Goal: Task Accomplishment & Management: Manage account settings

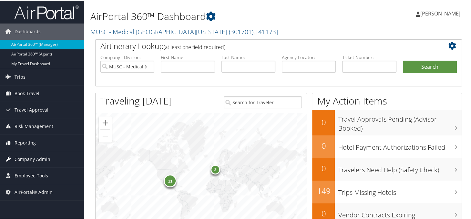
click at [28, 159] on span "Company Admin" at bounding box center [33, 159] width 36 height 16
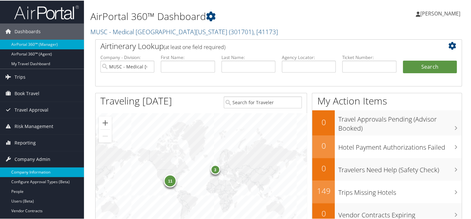
click at [28, 172] on link "Company Information" at bounding box center [42, 172] width 84 height 10
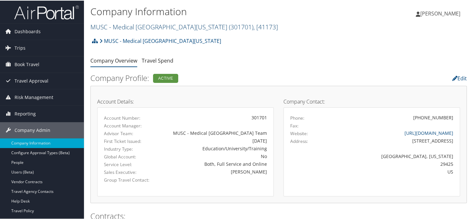
click at [119, 29] on link "MUSC - Medical University of South Carolina ( 301701 ) , [ 41173 ]" at bounding box center [184, 26] width 188 height 9
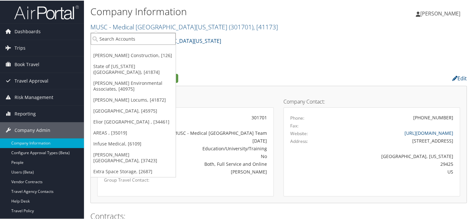
click at [127, 37] on input "search" at bounding box center [133, 38] width 85 height 12
type input "sovos"
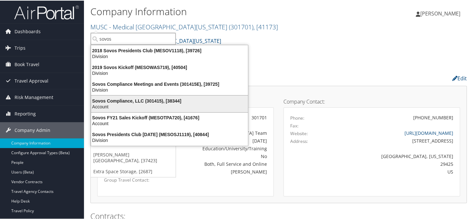
click at [131, 103] on div "Account" at bounding box center [169, 106] width 165 height 6
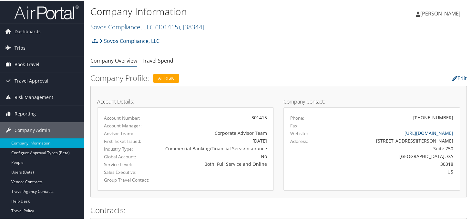
click at [33, 61] on span "Book Travel" at bounding box center [27, 64] width 25 height 16
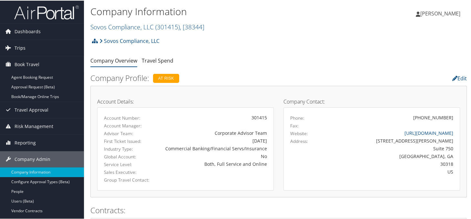
click at [20, 46] on span "Trips" at bounding box center [20, 47] width 11 height 16
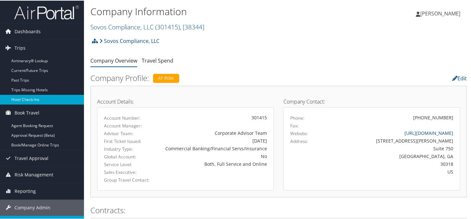
click at [17, 97] on link "Hotel Check-ins" at bounding box center [42, 99] width 84 height 10
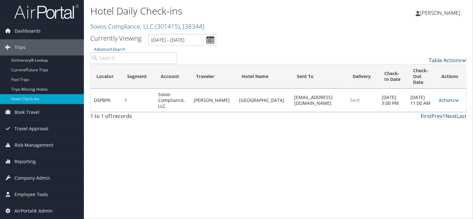
click at [115, 61] on input "Advanced Search" at bounding box center [133, 58] width 87 height 12
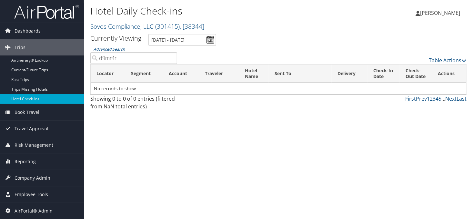
type input "d9mr4r"
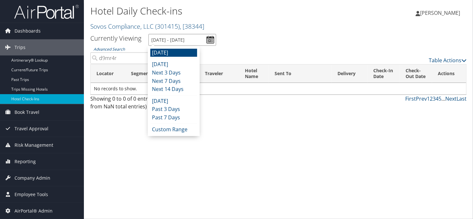
click at [210, 41] on input "[DATE] - [DATE]" at bounding box center [182, 40] width 68 height 12
click at [170, 85] on li "Next 14 Days" at bounding box center [173, 89] width 47 height 8
type input "9/3/2025 - 9/17/2025"
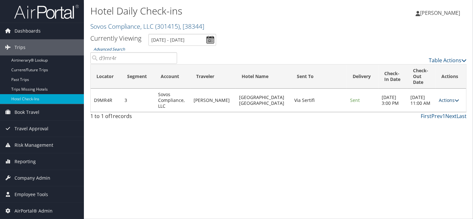
click at [446, 103] on link "Actions" at bounding box center [449, 100] width 20 height 6
click at [428, 135] on link "Delivery Information" at bounding box center [427, 134] width 55 height 11
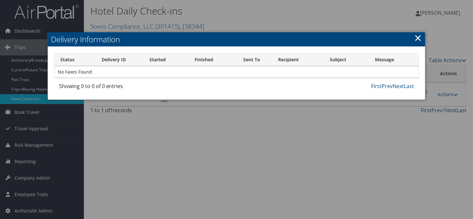
click at [417, 36] on link "×" at bounding box center [417, 37] width 7 height 13
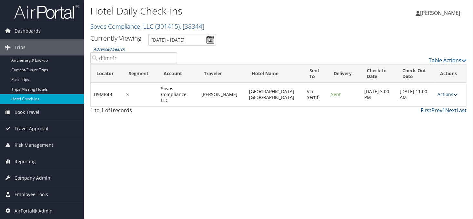
click at [454, 93] on icon at bounding box center [456, 94] width 5 height 5
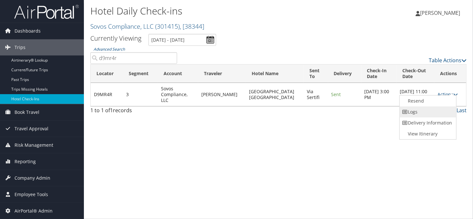
click at [421, 109] on link "Logs" at bounding box center [427, 112] width 55 height 11
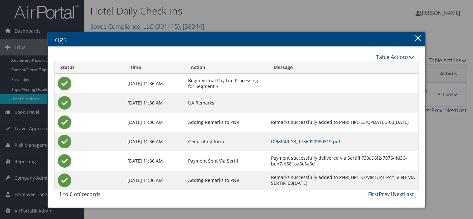
click at [281, 139] on link "D9MR4R-S3_1756920980319.pdf" at bounding box center [305, 141] width 69 height 6
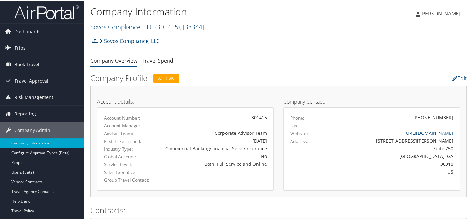
click at [386, 71] on div "Edit" at bounding box center [407, 76] width 129 height 11
click at [243, 32] on div "Company Information Sovos Compliance, LLC ( 301415 ) , [ 38344 ] Sovos Complian…" at bounding box center [215, 18] width 251 height 31
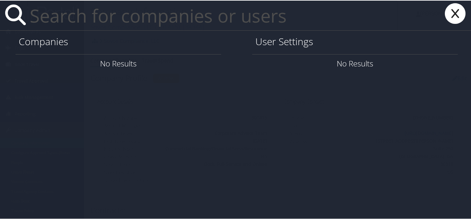
paste input "meghan.cirulis@imail.org"
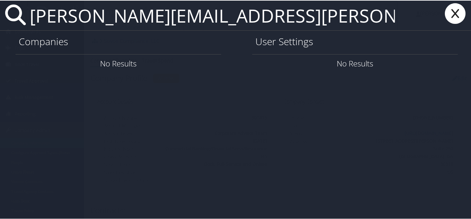
type input "meghan.cirulis@imail.org"
click at [253, 15] on input "meghan.cirulis@imail.org" at bounding box center [212, 15] width 370 height 30
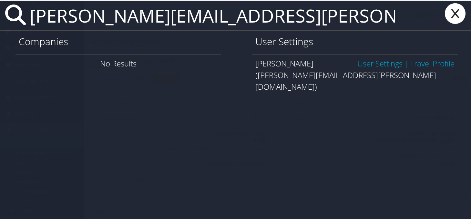
click at [366, 61] on link "User Settings" at bounding box center [379, 62] width 45 height 11
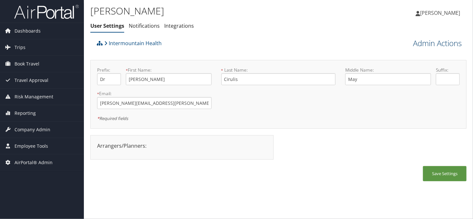
click at [420, 44] on link "Admin Actions" at bounding box center [437, 43] width 49 height 11
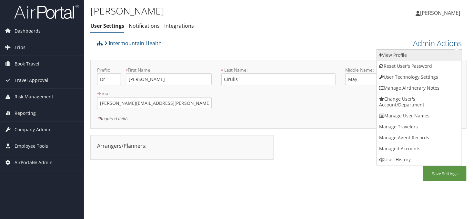
click at [398, 57] on link "View Profile" at bounding box center [419, 55] width 85 height 11
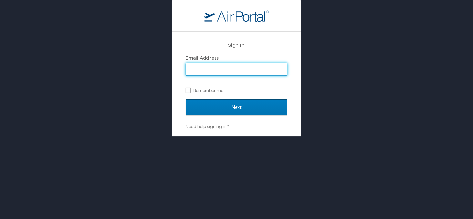
type input "[PERSON_NAME][EMAIL_ADDRESS][PERSON_NAME][DOMAIN_NAME]"
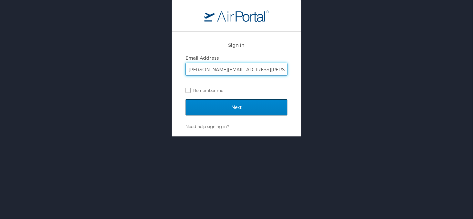
click at [227, 99] on form "Sign In Email Address [PERSON_NAME][EMAIL_ADDRESS][PERSON_NAME][DOMAIN_NAME] Re…" at bounding box center [237, 81] width 102 height 86
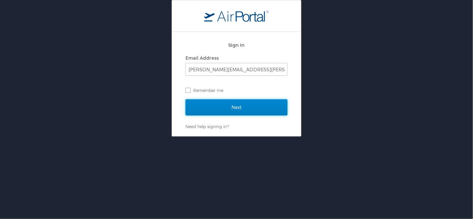
click at [253, 107] on input "Next" at bounding box center [237, 107] width 102 height 16
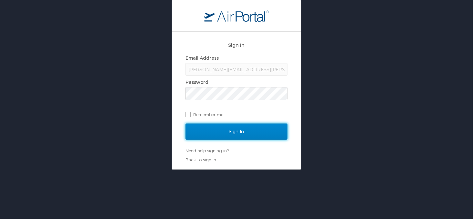
click at [241, 131] on input "Sign In" at bounding box center [237, 132] width 102 height 16
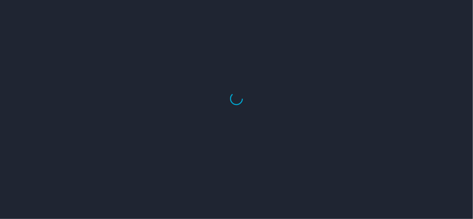
select select "US"
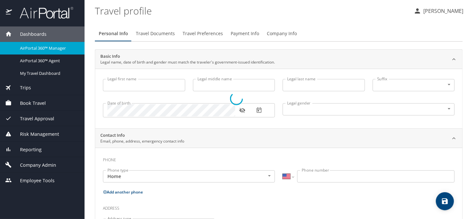
type input "[PERSON_NAME]"
type input "May"
type input "Cirulis"
type input "[DEMOGRAPHIC_DATA]"
type input "Dylan"
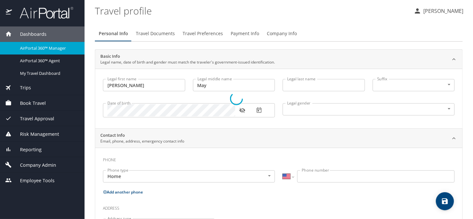
type input "Cirulis"
select select "HR"
type input "3212986"
select select "US"
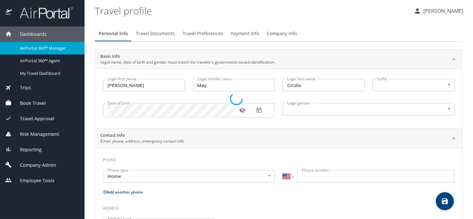
select select "US"
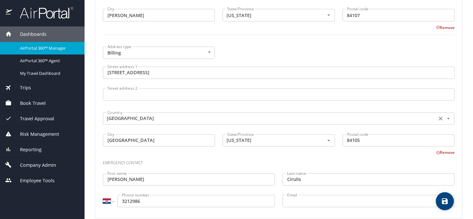
scroll to position [510, 0]
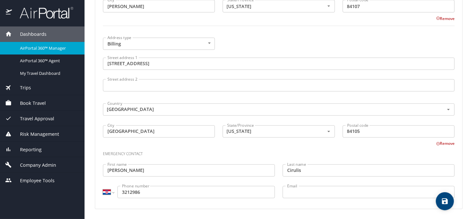
click at [115, 193] on div "International Afghanistan Åland Islands Albania Algeria American Samoa Andorra …" at bounding box center [189, 192] width 172 height 12
click at [114, 192] on div "International Afghanistan Åland Islands Albania Algeria American Samoa Andorra …" at bounding box center [189, 192] width 172 height 12
click at [113, 192] on select "International Afghanistan Åland Islands Albania Algeria American Samoa Andorra …" at bounding box center [108, 192] width 11 height 12
select select "US"
click at [121, 186] on input "3212986" at bounding box center [196, 192] width 158 height 12
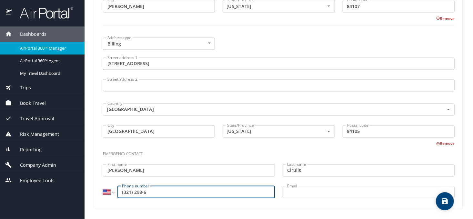
click at [174, 195] on input "(321) 298-6" at bounding box center [196, 192] width 158 height 12
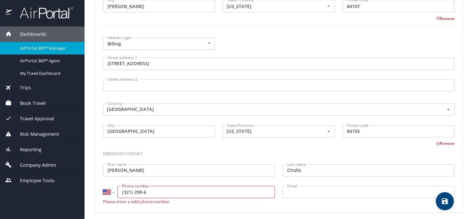
drag, startPoint x: 155, startPoint y: 193, endPoint x: 154, endPoint y: 186, distance: 7.1
click at [155, 192] on input "(321) 298-6" at bounding box center [196, 192] width 158 height 12
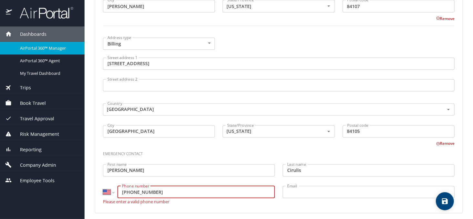
type input "(385) 321-2986"
click at [445, 200] on icon "save" at bounding box center [445, 202] width 8 height 8
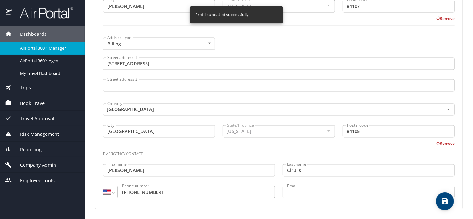
select select "US"
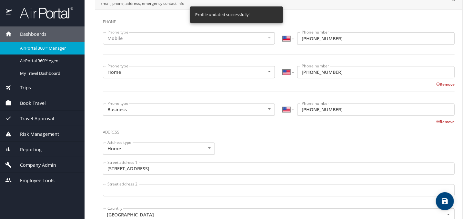
scroll to position [0, 0]
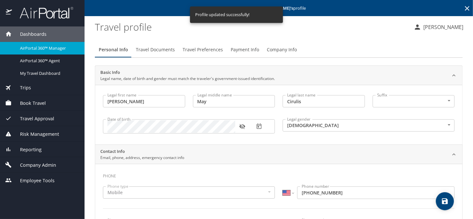
drag, startPoint x: 273, startPoint y: 52, endPoint x: 256, endPoint y: 51, distance: 17.1
click at [273, 52] on span "Company Info" at bounding box center [282, 50] width 30 height 8
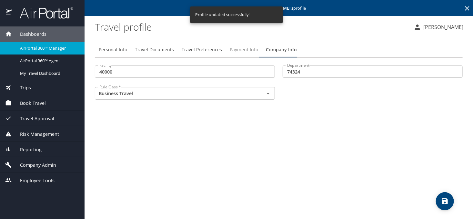
click at [240, 50] on span "Payment Info" at bounding box center [244, 50] width 28 height 8
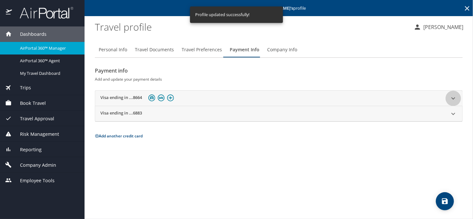
click at [455, 99] on icon at bounding box center [454, 99] width 8 height 8
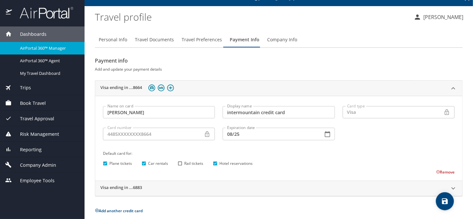
scroll to position [15, 0]
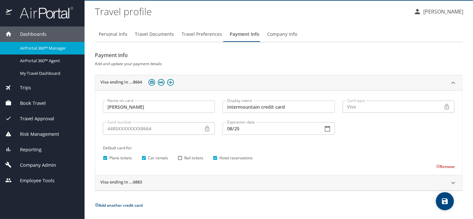
click at [256, 133] on input "08/25" at bounding box center [270, 128] width 95 height 12
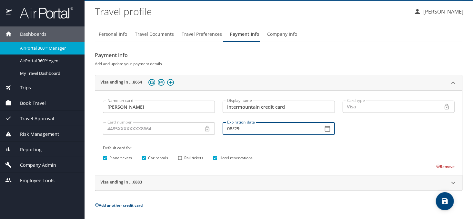
type input "08/29"
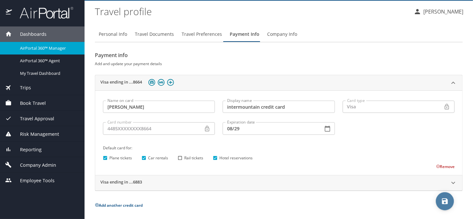
click at [437, 201] on span "save" at bounding box center [445, 202] width 18 height 8
click at [282, 15] on profile "Travel profile" at bounding box center [252, 11] width 314 height 20
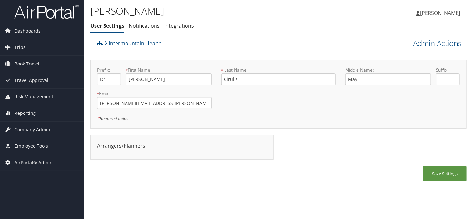
click at [207, 35] on div "Meghan Cirulis User Settings Notifications Integrations User Settings Notificat…" at bounding box center [215, 20] width 251 height 34
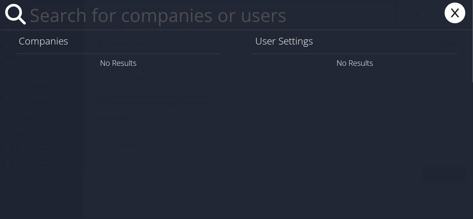
paste input "[EMAIL_ADDRESS][DOMAIN_NAME]"
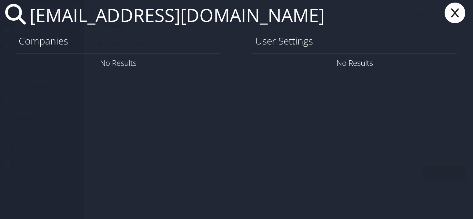
type input "[EMAIL_ADDRESS][DOMAIN_NAME]"
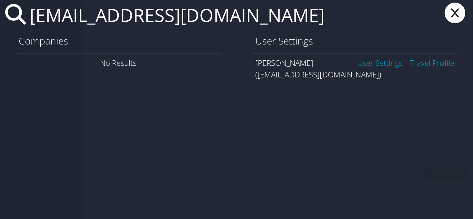
click at [373, 60] on link "User Settings" at bounding box center [379, 62] width 45 height 11
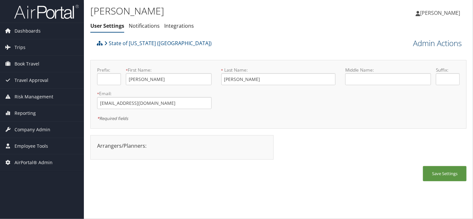
click at [424, 44] on link "Admin Actions" at bounding box center [437, 43] width 49 height 11
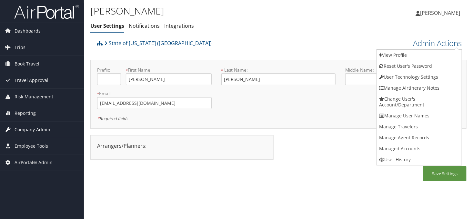
click at [24, 132] on span "Company Admin" at bounding box center [33, 130] width 36 height 16
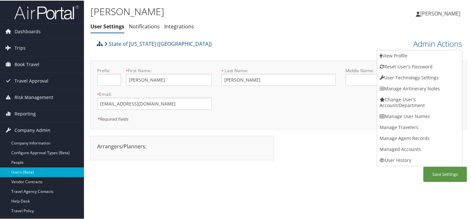
click at [31, 172] on link "Users (Beta)" at bounding box center [42, 172] width 84 height 10
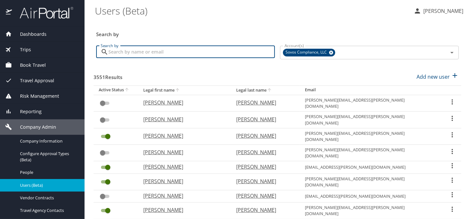
paste input "[EMAIL_ADDRESS][DOMAIN_NAME]"
type input "mhein2@lsuhsc.edu"
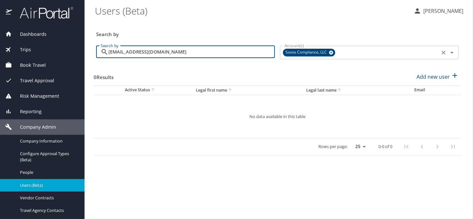
click at [332, 52] on icon at bounding box center [331, 53] width 4 height 4
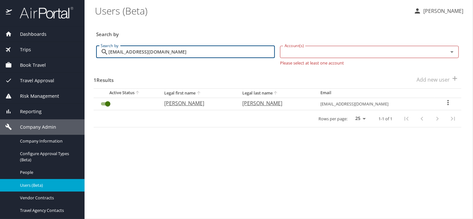
click at [446, 101] on icon "User Search Table" at bounding box center [448, 103] width 8 height 8
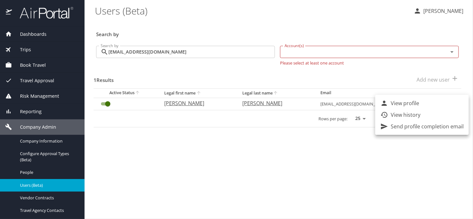
click at [400, 114] on p "View history" at bounding box center [406, 115] width 30 height 8
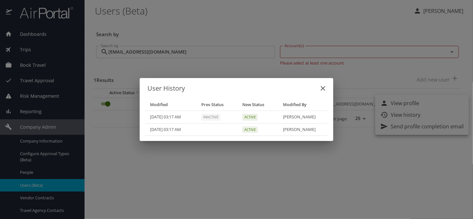
click at [326, 89] on icon "close" at bounding box center [323, 89] width 8 height 8
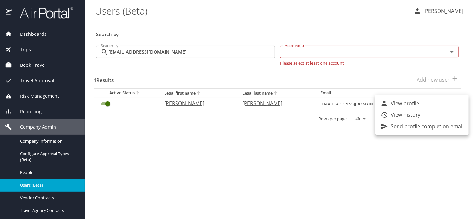
click at [41, 142] on div at bounding box center [236, 109] width 473 height 219
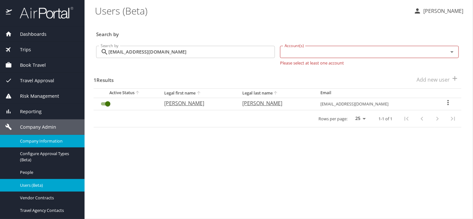
click at [35, 137] on link "Company Information" at bounding box center [42, 141] width 85 height 13
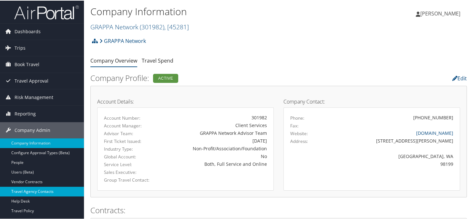
click at [20, 192] on link "Travel Agency Contacts" at bounding box center [42, 191] width 84 height 10
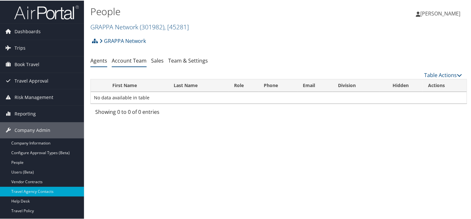
click at [130, 60] on link "Account Team" at bounding box center [129, 59] width 35 height 7
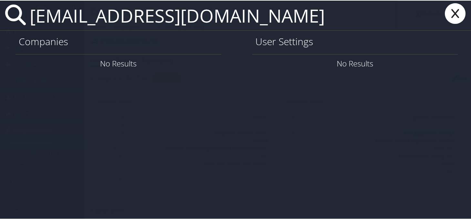
type input "[EMAIL_ADDRESS][DOMAIN_NAME]"
click at [448, 14] on icon at bounding box center [455, 13] width 26 height 21
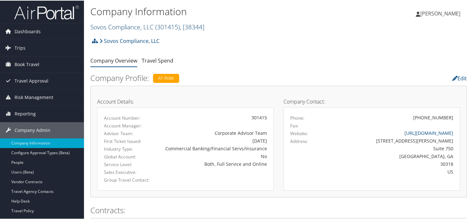
click at [117, 26] on link "Sovos Compliance, LLC ( 301415 ) , [ 38344 ]" at bounding box center [147, 26] width 114 height 9
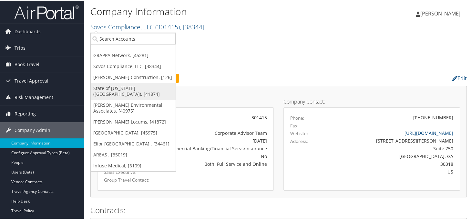
click at [123, 86] on link "State of Louisiana (SOLA), [41874]" at bounding box center [133, 90] width 85 height 17
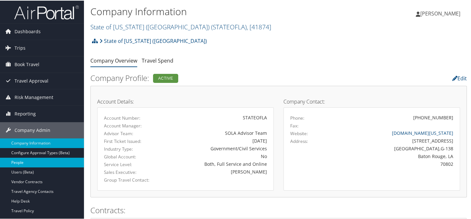
click at [25, 160] on link "People" at bounding box center [42, 162] width 84 height 10
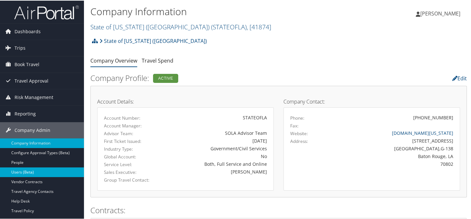
click at [27, 173] on link "Users (Beta)" at bounding box center [42, 172] width 84 height 10
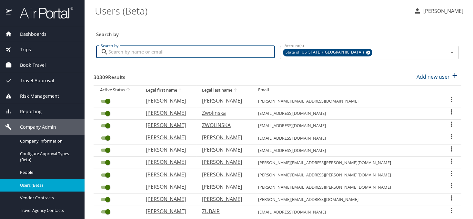
paste input "[EMAIL_ADDRESS][DOMAIN_NAME]"
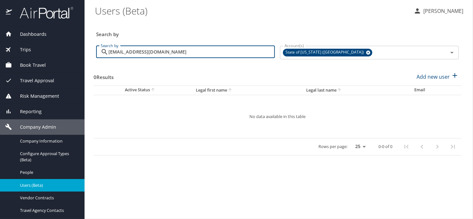
type input "[EMAIL_ADDRESS][DOMAIN_NAME]"
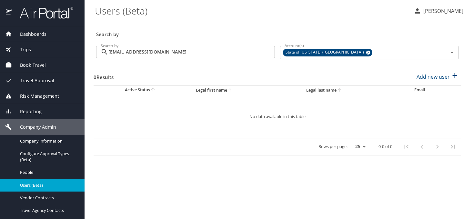
click at [278, 25] on div "Search by" at bounding box center [278, 29] width 368 height 21
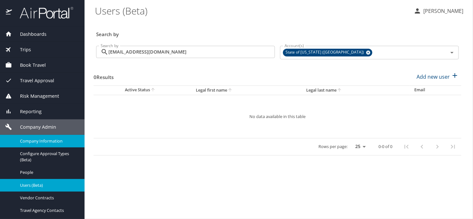
click at [32, 141] on span "Company Information" at bounding box center [48, 141] width 57 height 6
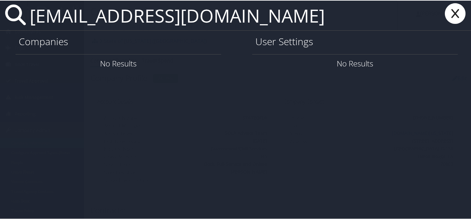
type input "[EMAIL_ADDRESS][DOMAIN_NAME]"
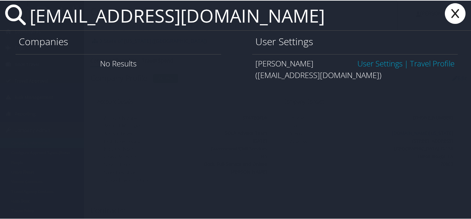
click at [366, 64] on link "User Settings" at bounding box center [379, 62] width 45 height 11
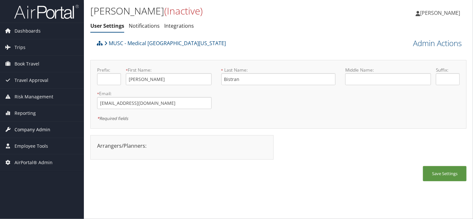
click at [21, 129] on span "Company Admin" at bounding box center [33, 130] width 36 height 16
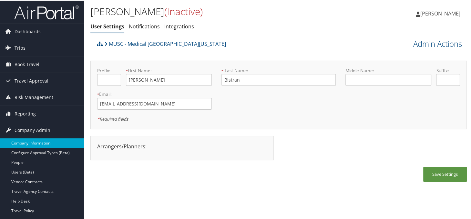
click at [24, 140] on link "Company Information" at bounding box center [42, 143] width 84 height 10
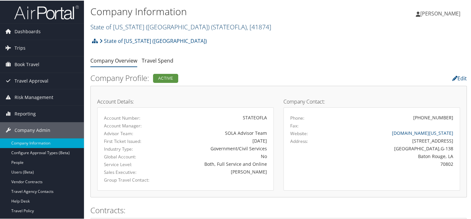
click at [211, 27] on span "( STATEOFLA )" at bounding box center [229, 26] width 36 height 9
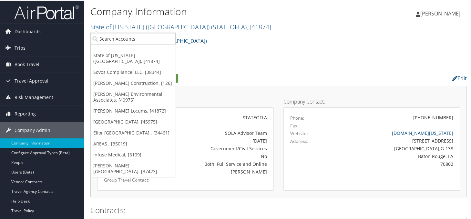
click at [240, 51] on div "State of Louisiana (SOLA) Account Structure State of Louisiana (SOLA) (STATEOFL…" at bounding box center [278, 42] width 376 height 17
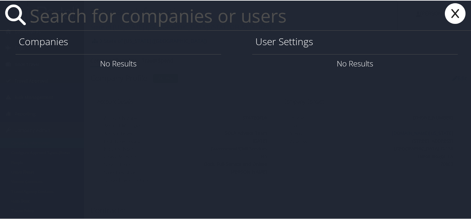
click at [152, 17] on input "text" at bounding box center [212, 15] width 370 height 30
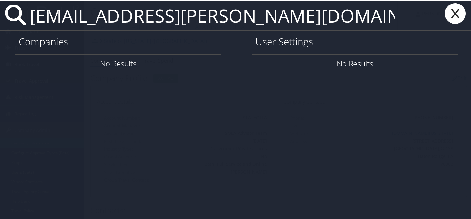
type input "jewel.jackson@imail.org"
click at [448, 15] on icon at bounding box center [455, 13] width 26 height 21
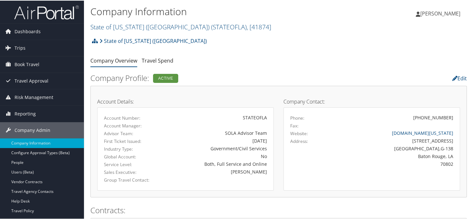
click at [120, 24] on link "State of Louisiana (SOLA) ( STATEOFLA ) , [ 41874 ]" at bounding box center [180, 26] width 181 height 9
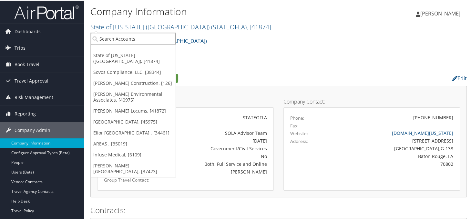
click at [108, 40] on input "search" at bounding box center [133, 38] width 85 height 12
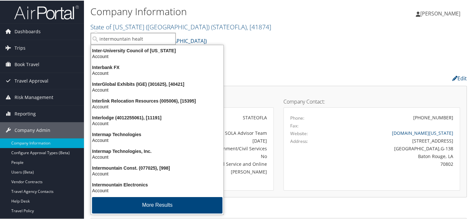
type input "intermountain health"
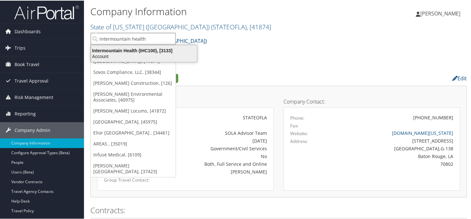
click at [113, 49] on div "Intermountain Health (IHC100), [3133]" at bounding box center [144, 50] width 114 height 6
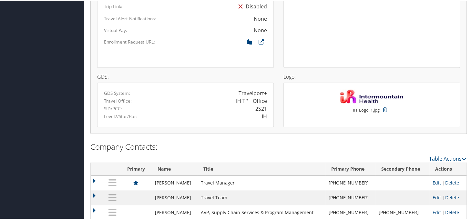
scroll to position [570, 0]
